Goal: Information Seeking & Learning: Learn about a topic

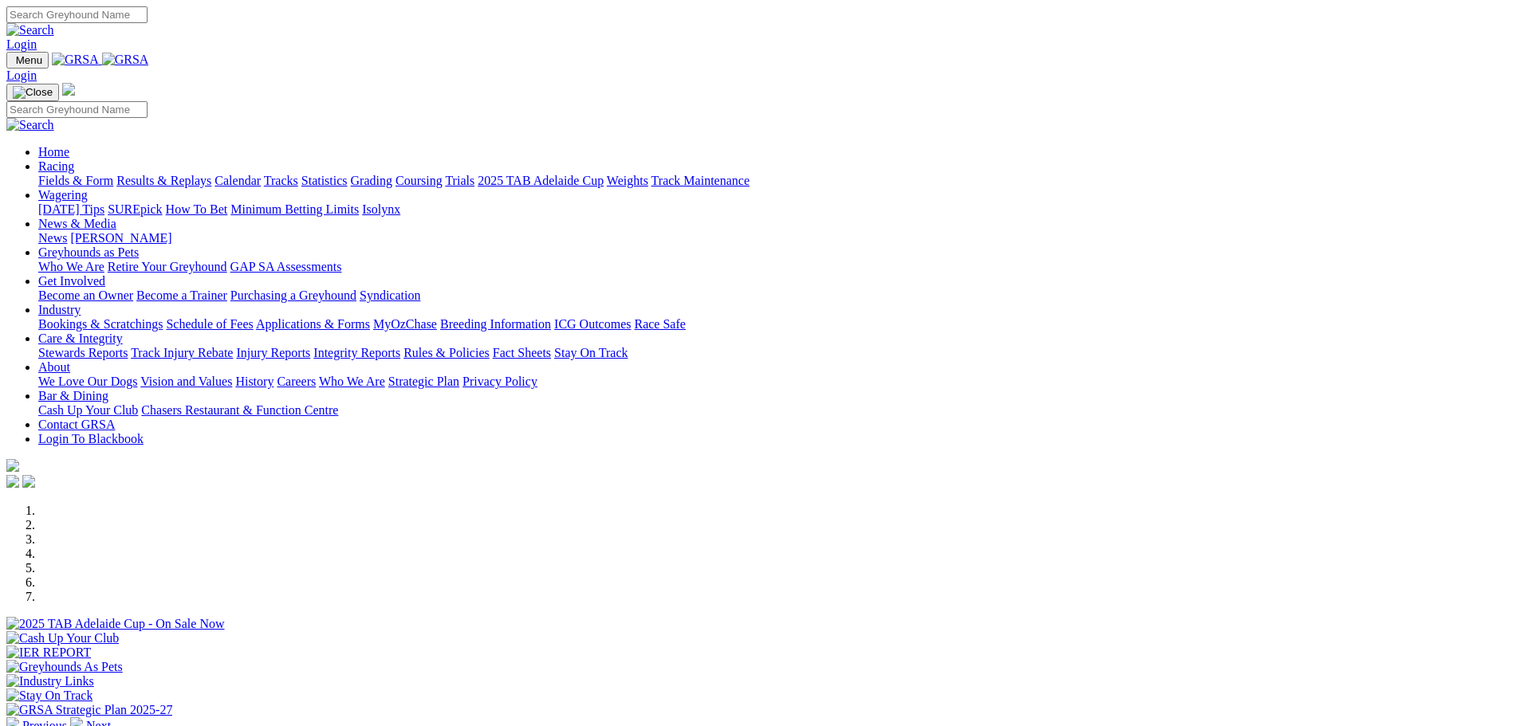
click at [113, 174] on link "Fields & Form" at bounding box center [75, 181] width 75 height 14
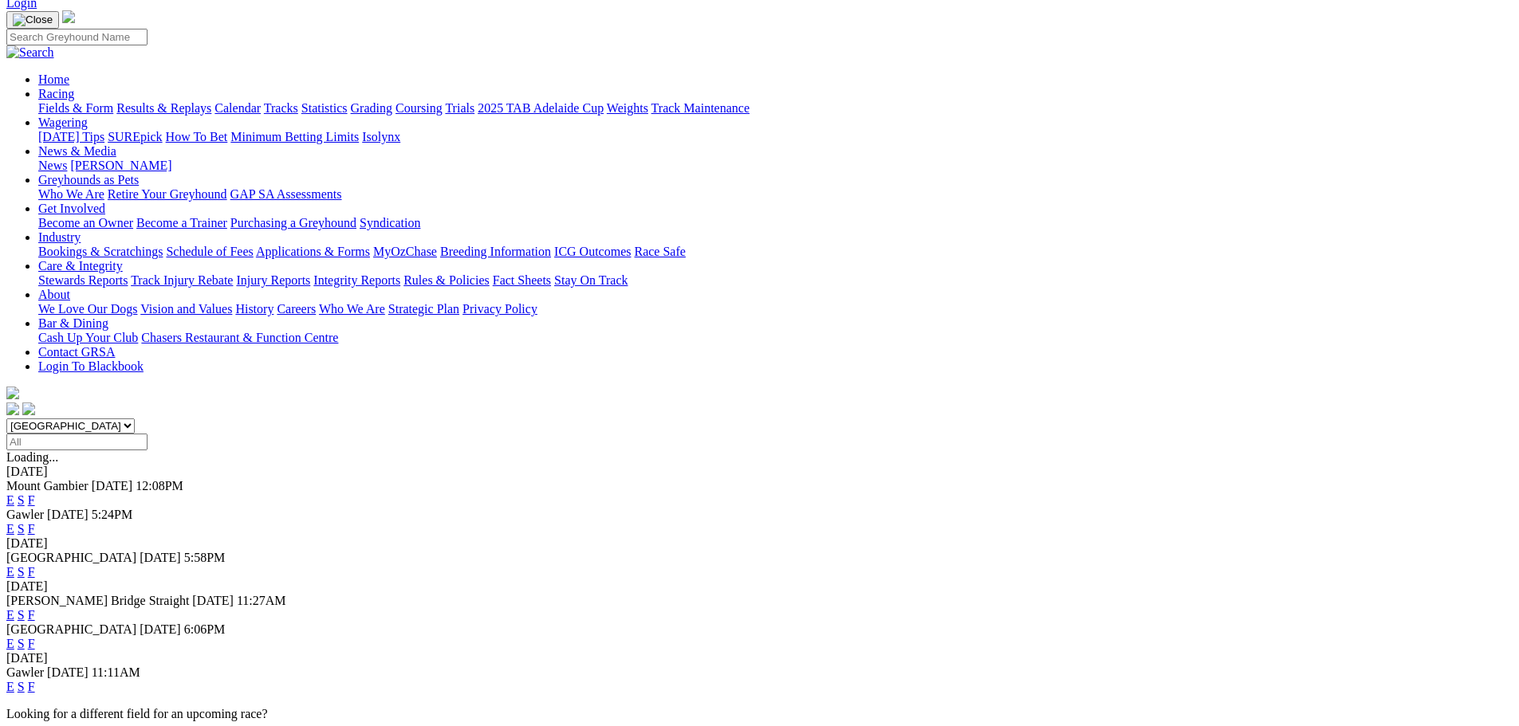
scroll to position [80, 0]
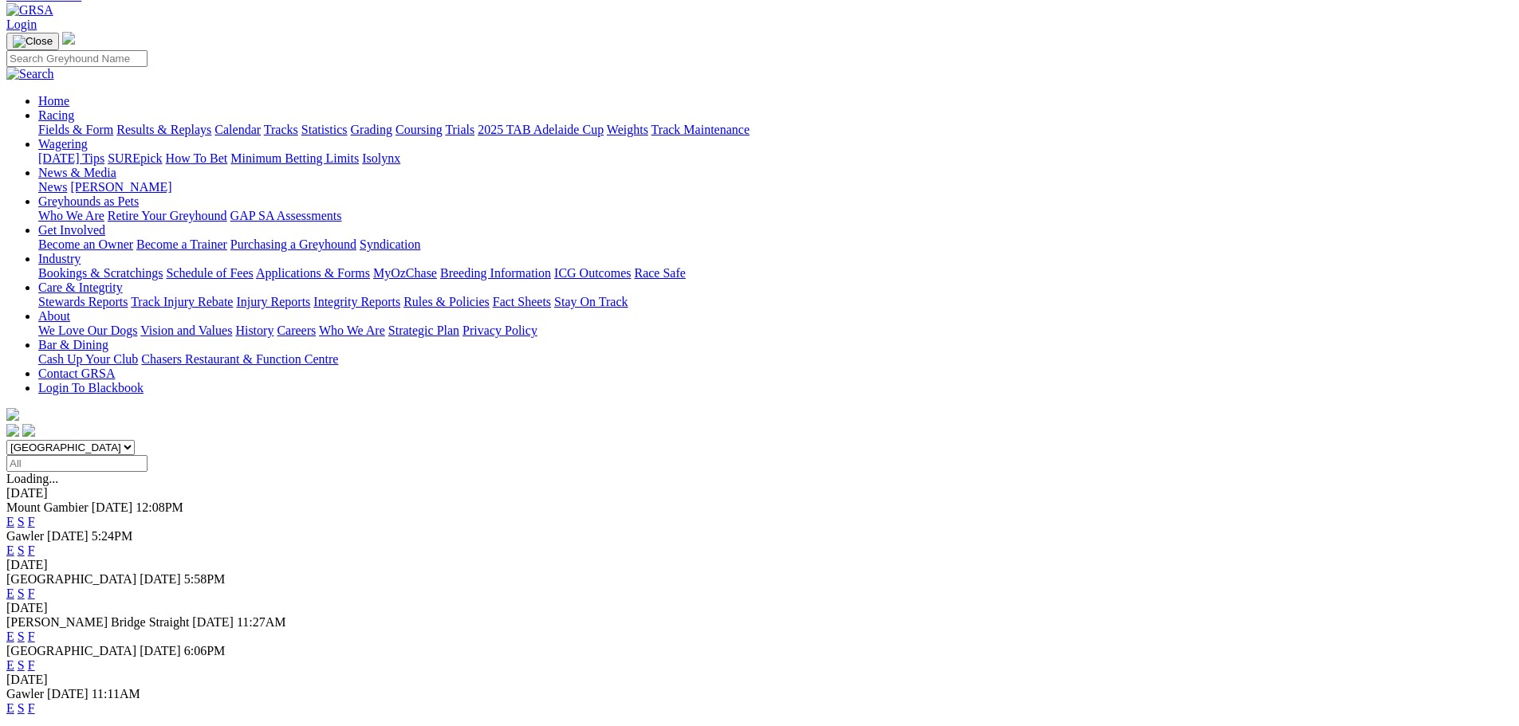
click at [35, 659] on link "F" at bounding box center [31, 666] width 7 height 14
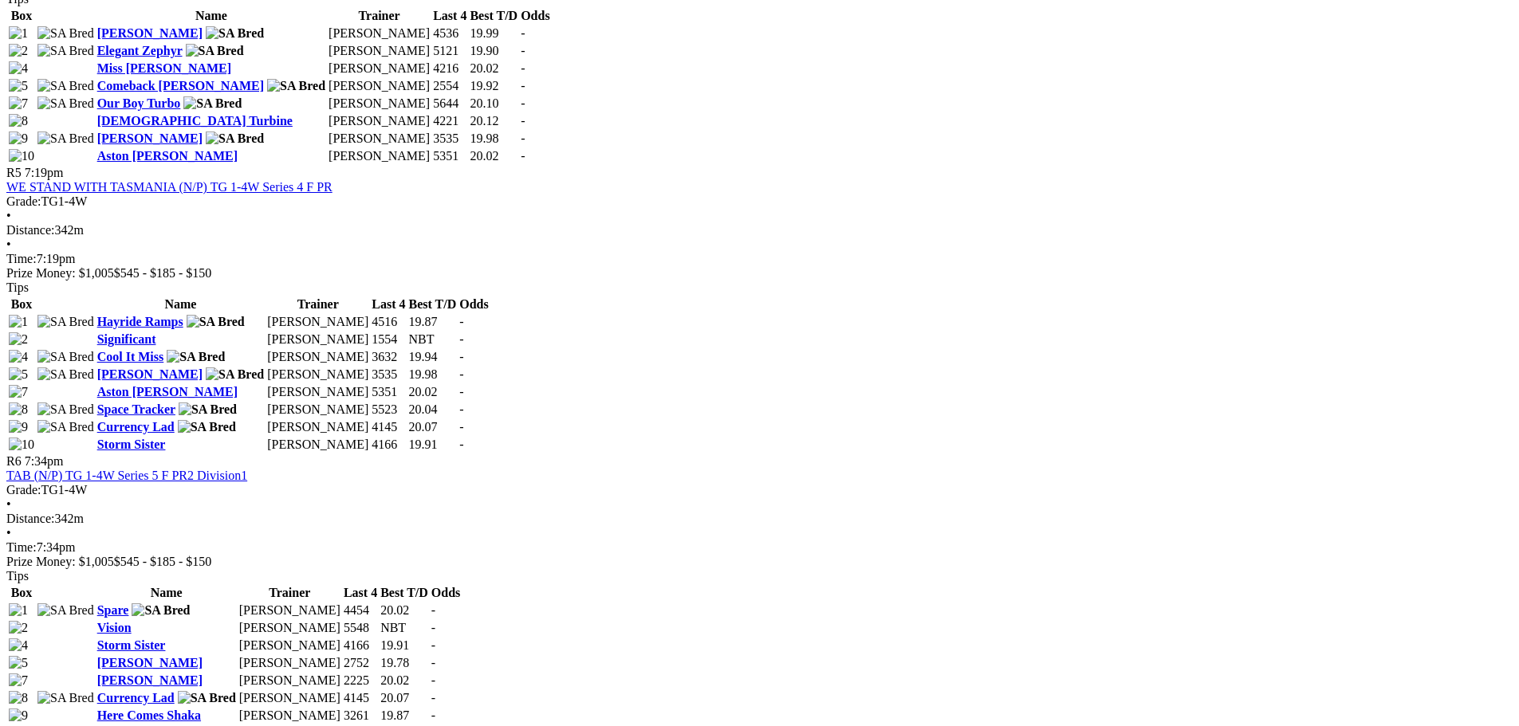
scroll to position [1834, 0]
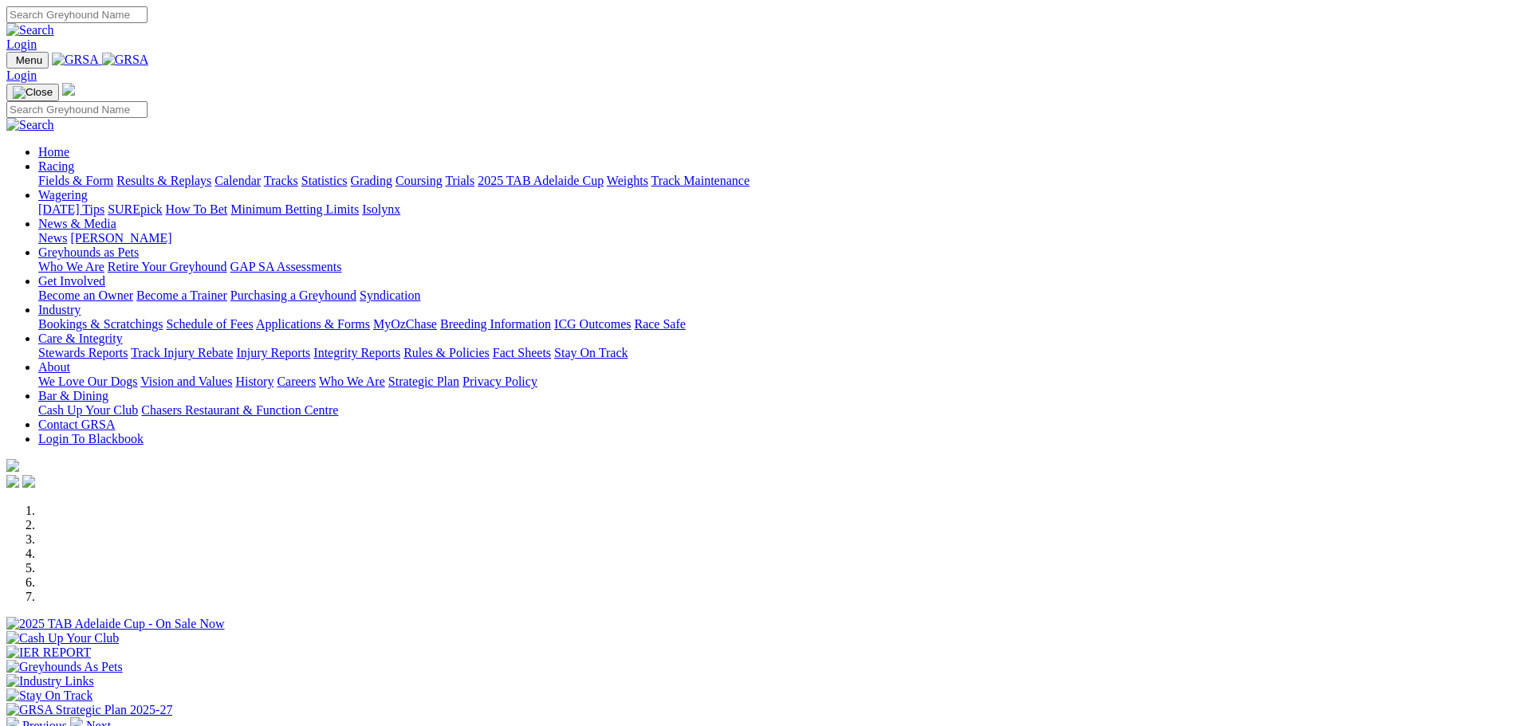
click at [211, 174] on link "Results & Replays" at bounding box center [163, 181] width 95 height 14
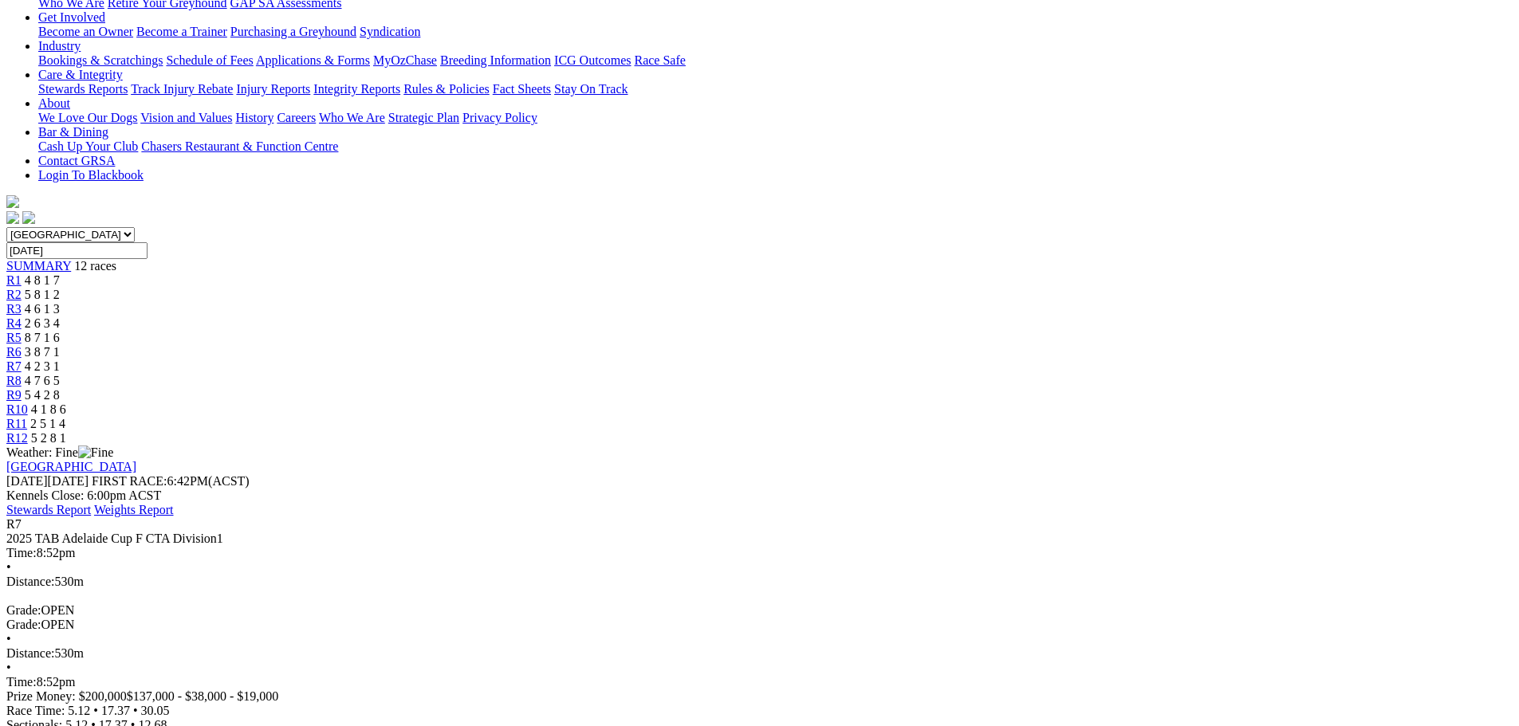
scroll to position [319, 0]
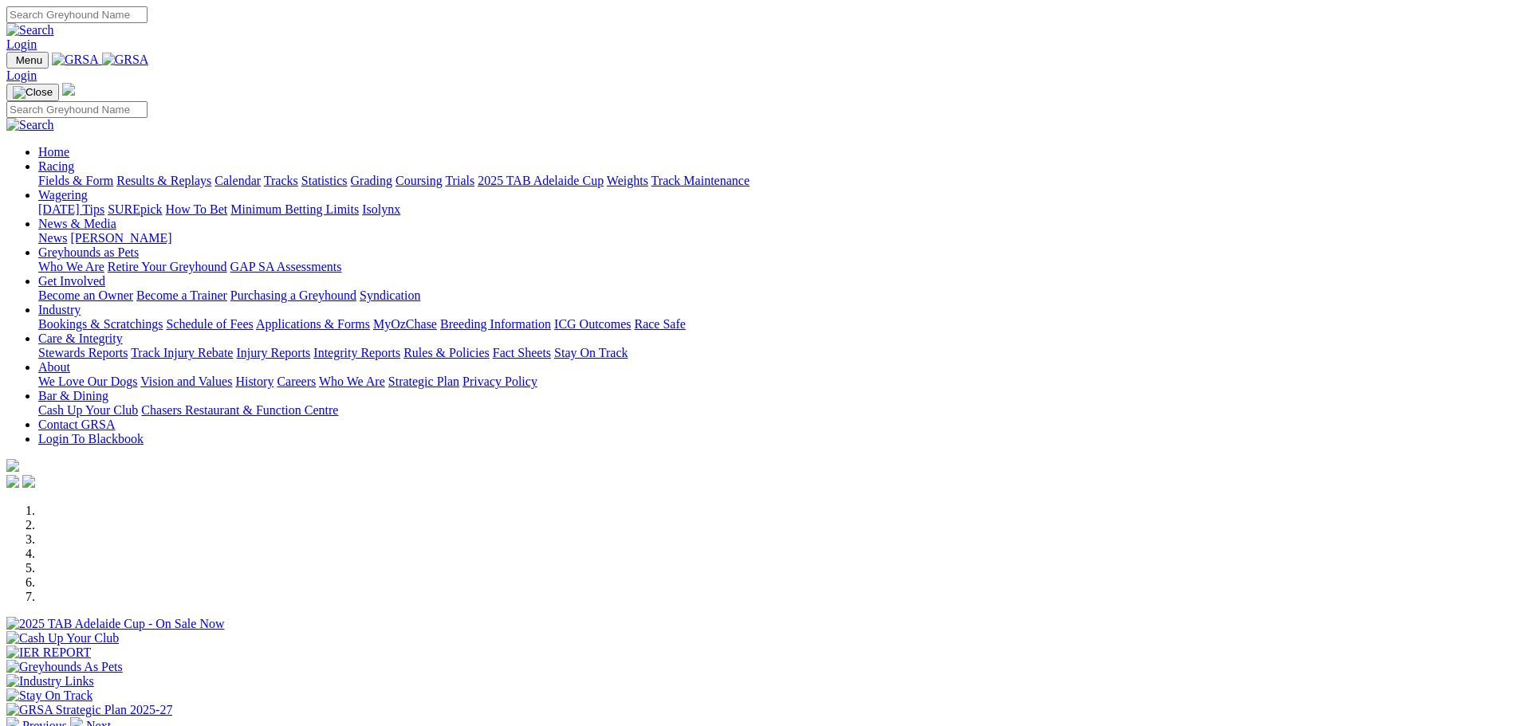
click at [211, 174] on link "Results & Replays" at bounding box center [163, 181] width 95 height 14
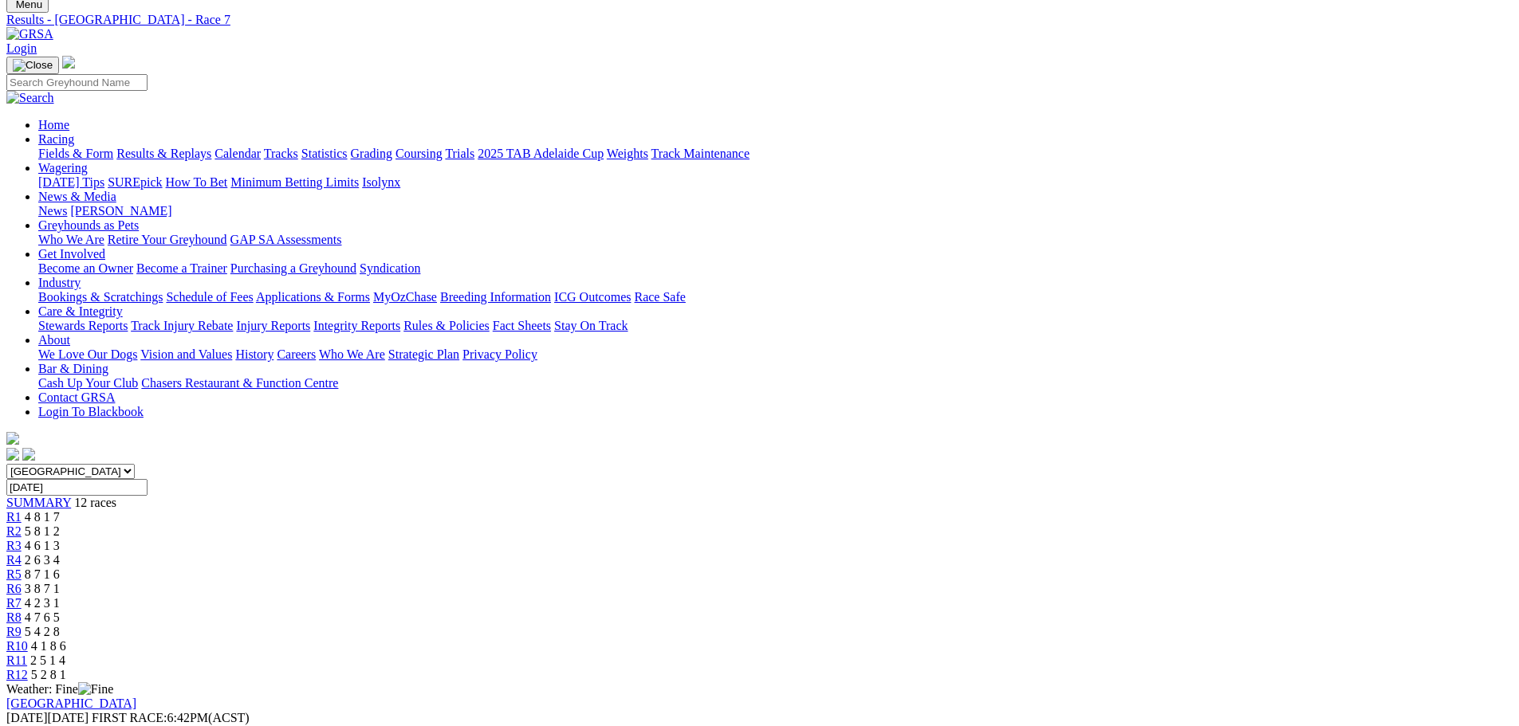
scroll to position [159, 0]
